Goal: Information Seeking & Learning: Learn about a topic

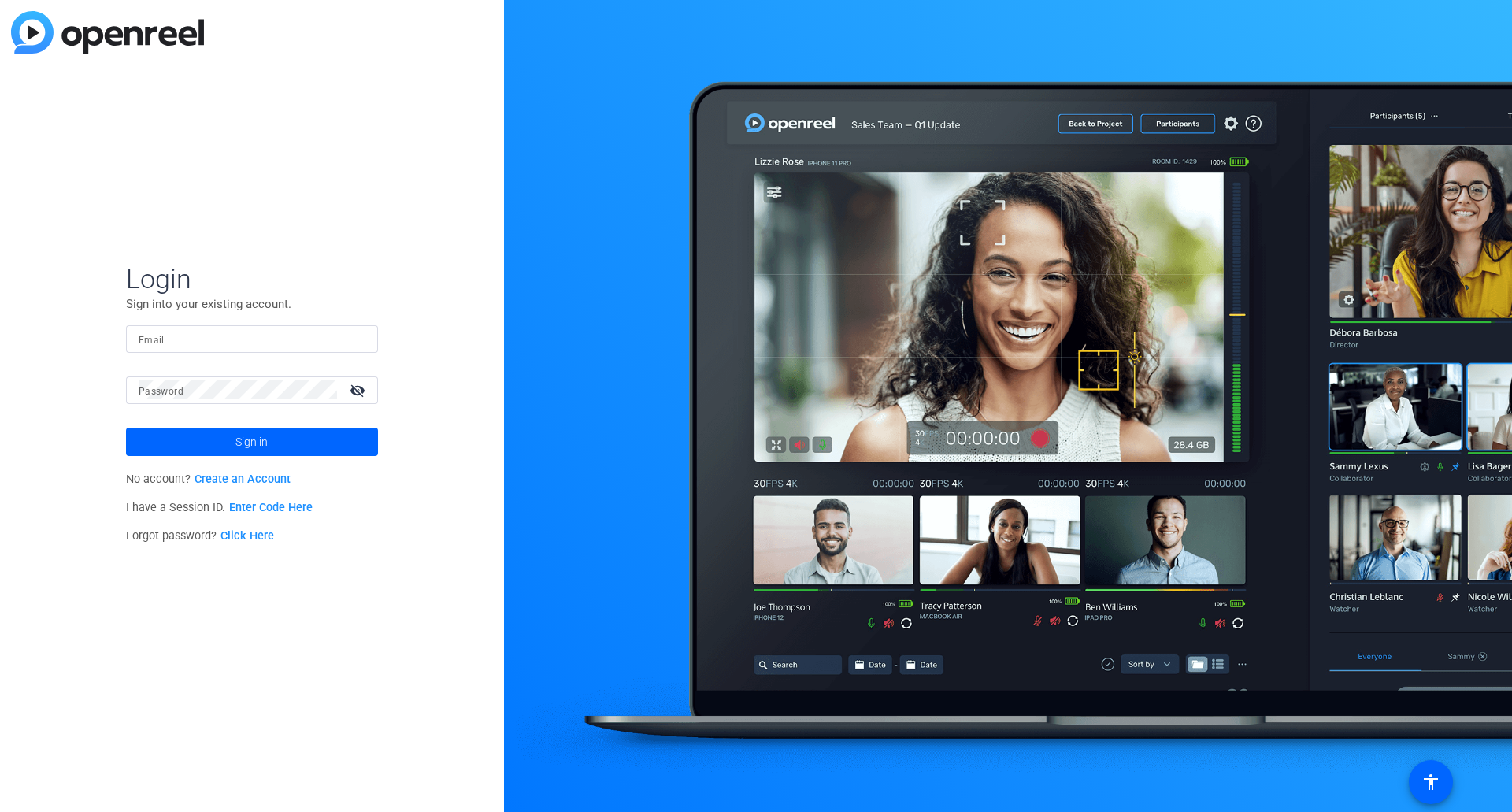
click at [252, 354] on mat-form-field "Email" at bounding box center [252, 351] width 252 height 51
click at [247, 339] on input "Email" at bounding box center [252, 339] width 227 height 19
type input "[PERSON_NAME][EMAIL_ADDRESS][PERSON_NAME][DOMAIN_NAME]"
click at [126, 428] on button "Sign in" at bounding box center [252, 441] width 252 height 29
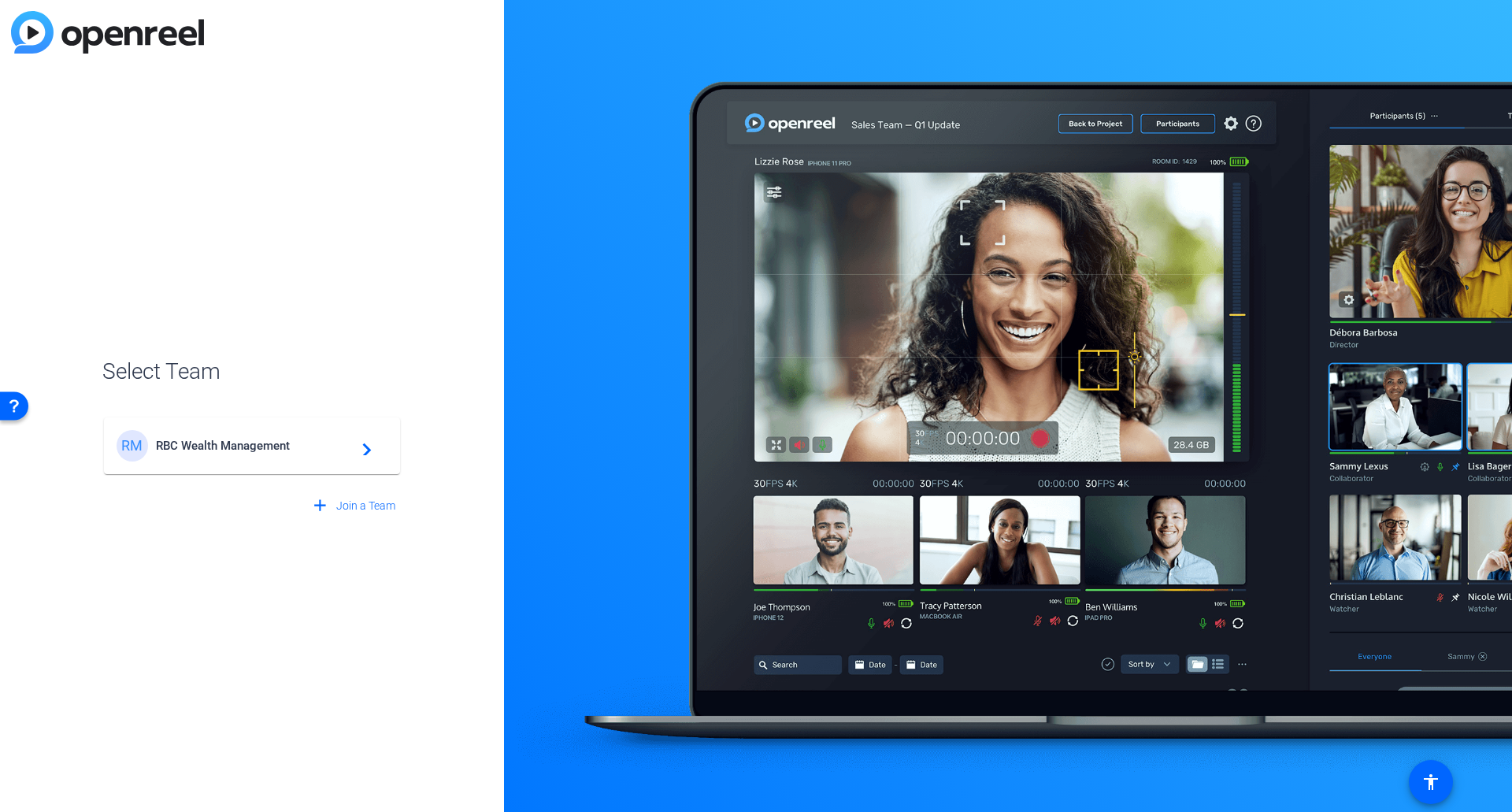
click at [214, 447] on span "RBC Wealth Management" at bounding box center [255, 446] width 197 height 14
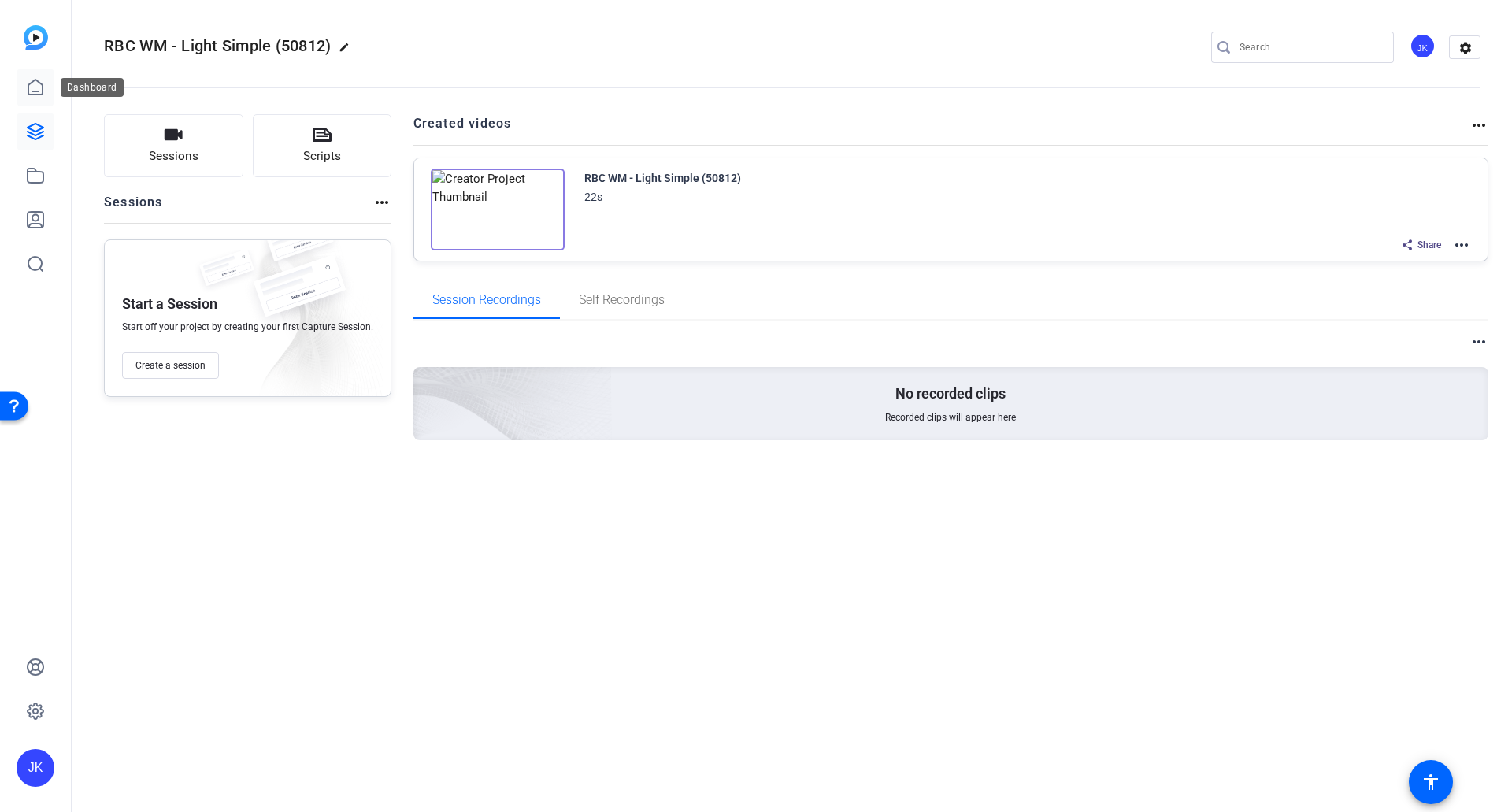
click at [38, 82] on icon at bounding box center [35, 86] width 14 height 15
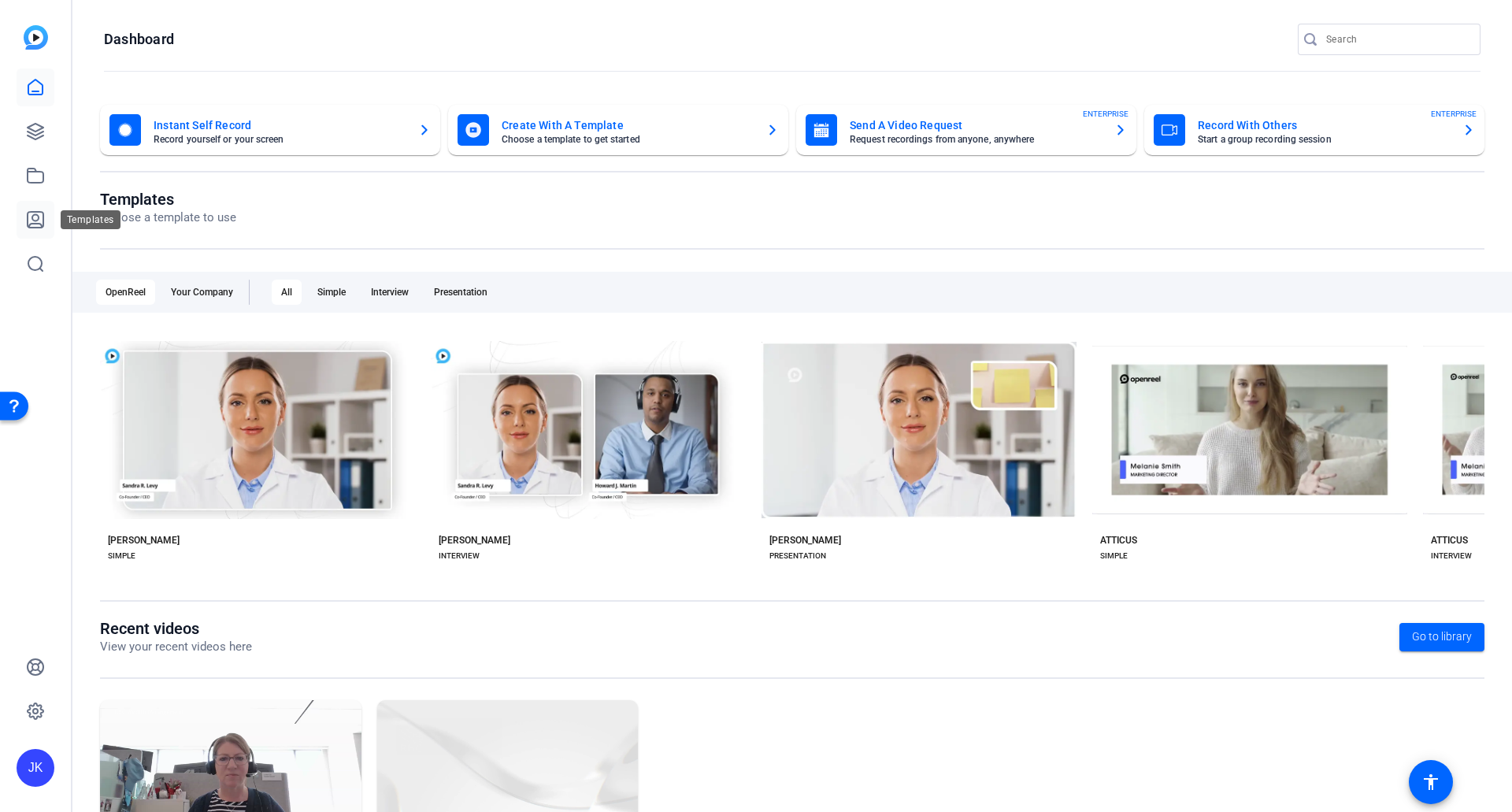
click at [38, 219] on icon at bounding box center [35, 219] width 16 height 16
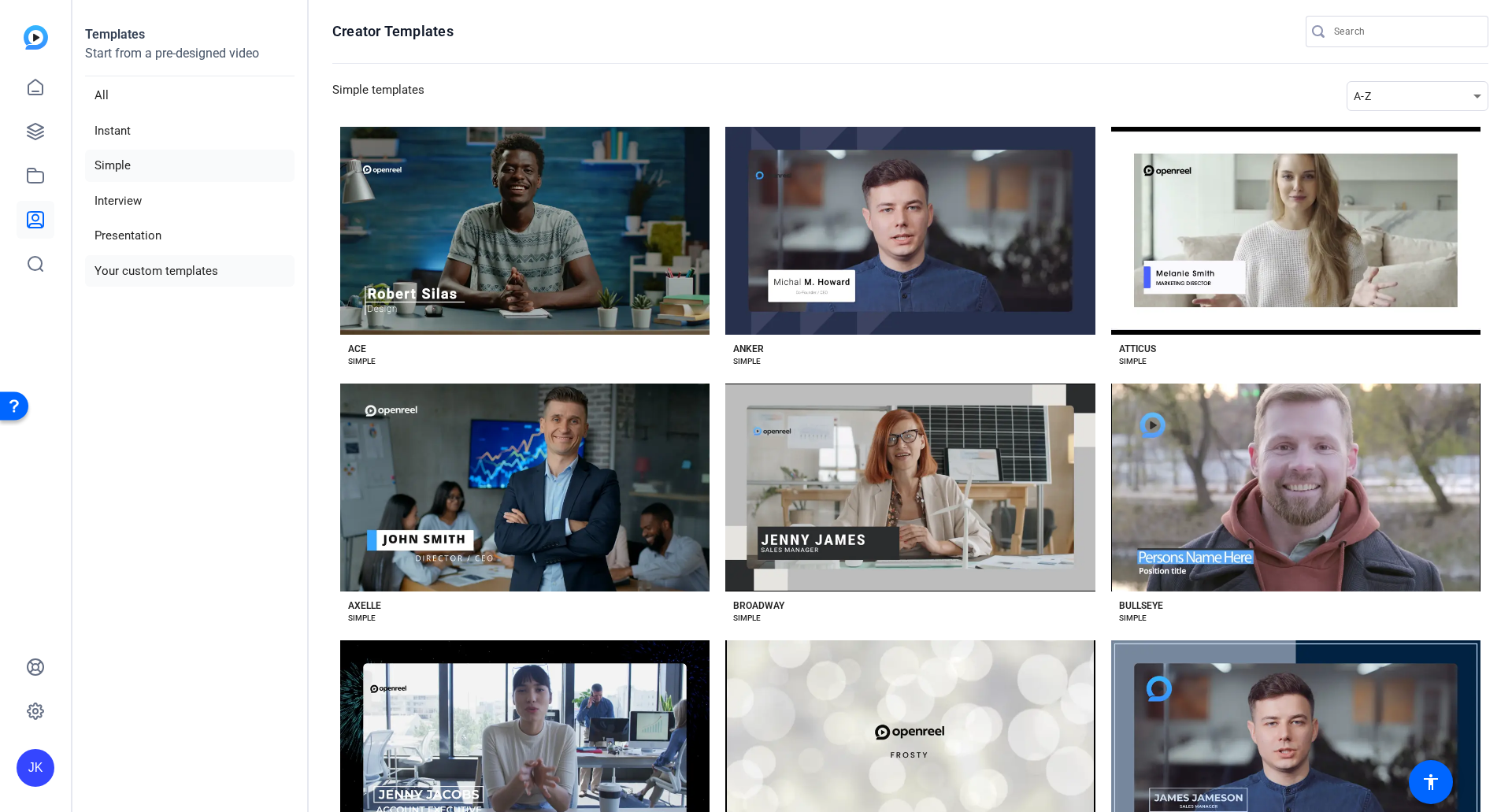
click at [156, 271] on li "Your custom templates" at bounding box center [190, 271] width 210 height 32
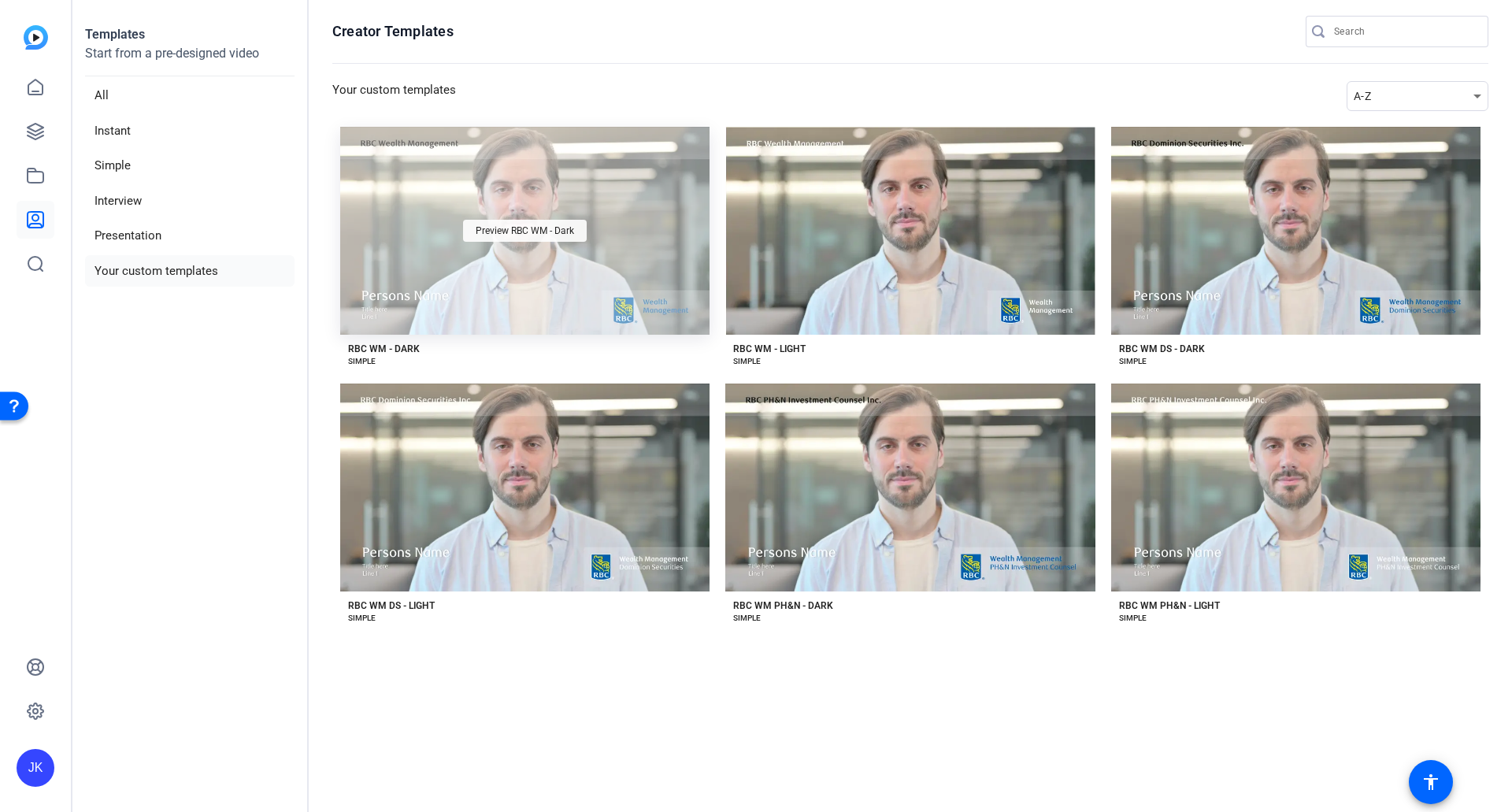
click at [545, 230] on span "Preview RBC WM - Dark" at bounding box center [525, 231] width 98 height 10
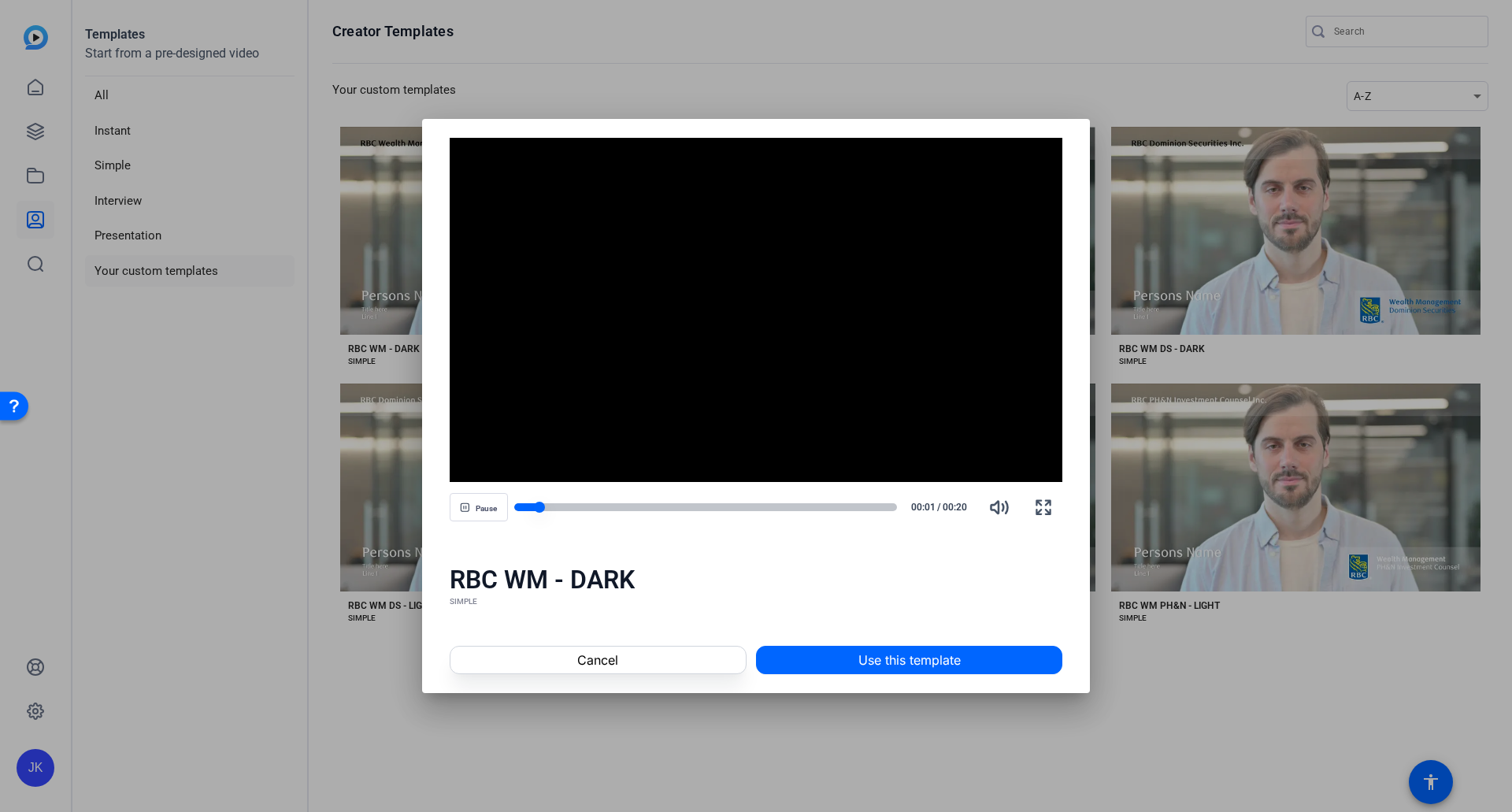
click at [892, 508] on div at bounding box center [706, 507] width 383 height 8
click at [566, 650] on span at bounding box center [598, 660] width 295 height 38
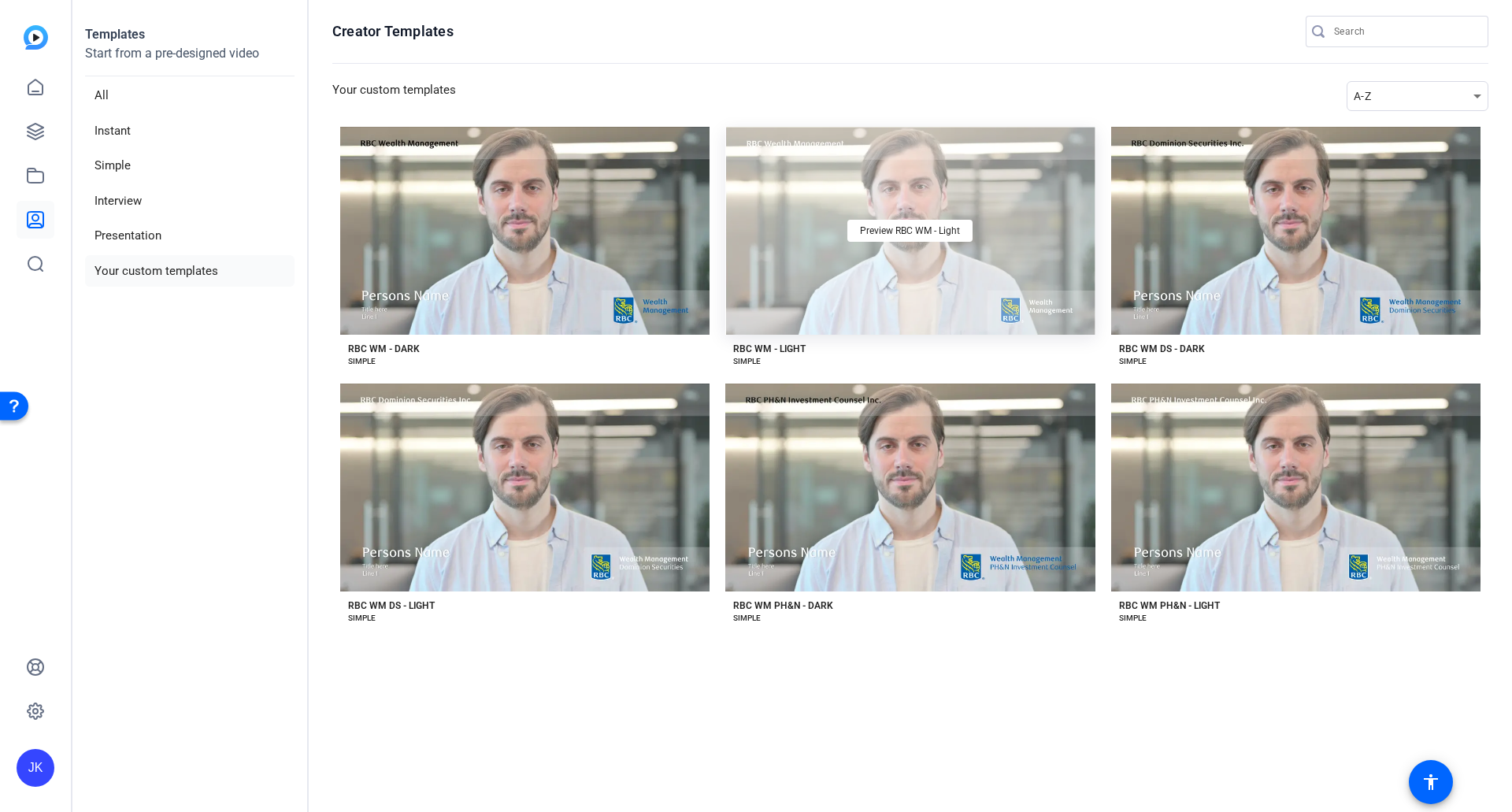
click at [940, 294] on div "Preview RBC WM - Light" at bounding box center [910, 231] width 370 height 208
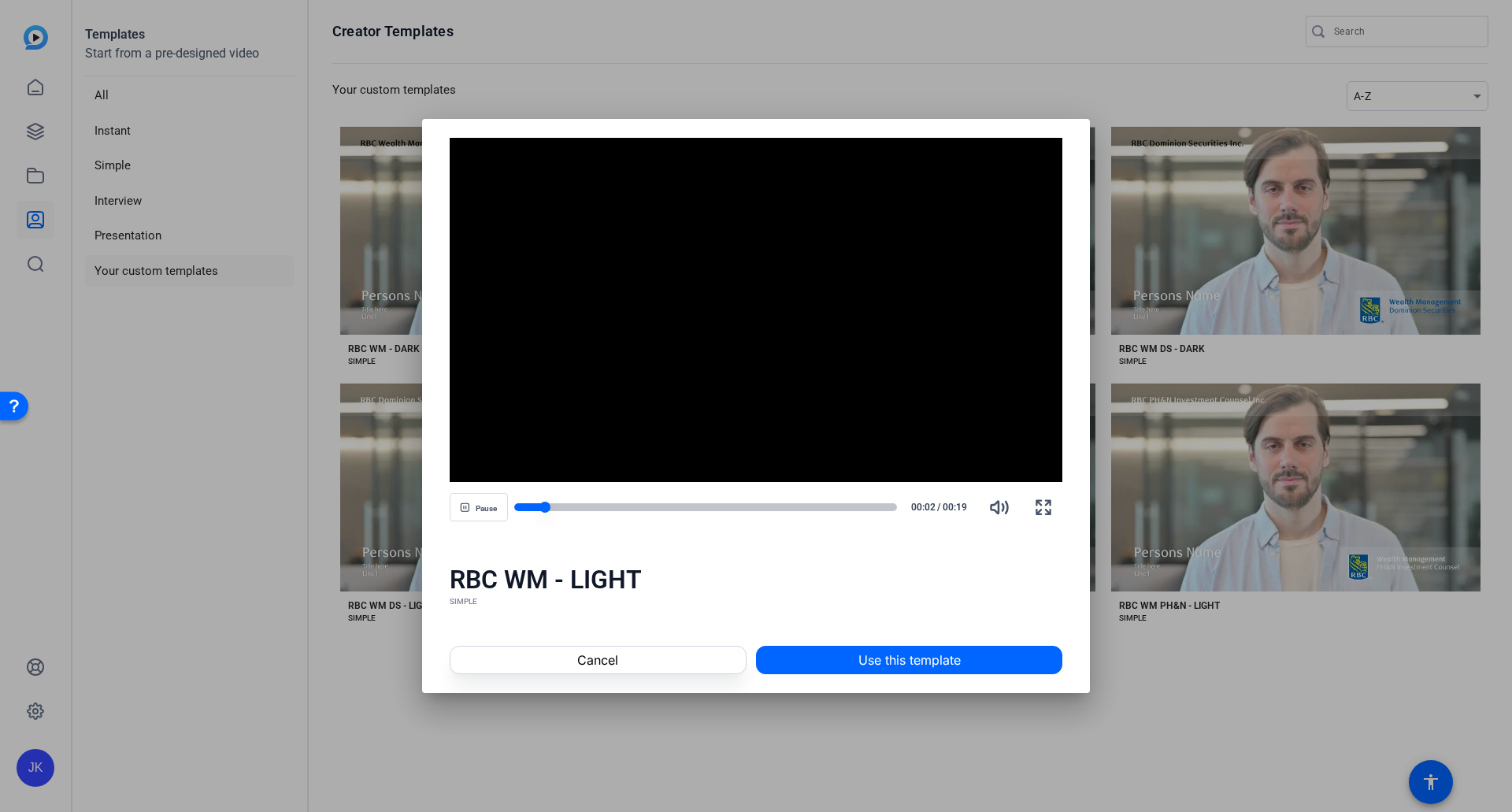
click at [892, 508] on div at bounding box center [706, 507] width 383 height 8
click at [642, 669] on span at bounding box center [598, 660] width 295 height 38
